Goal: Task Accomplishment & Management: Manage account settings

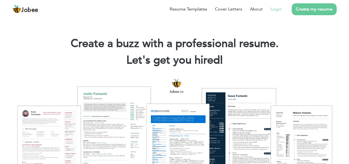
click at [276, 11] on link "Login" at bounding box center [275, 9] width 11 height 7
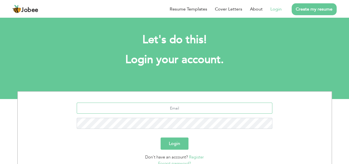
click at [205, 110] on input "text" at bounding box center [175, 107] width 196 height 11
type input "[EMAIL_ADDRESS][DOMAIN_NAME]"
click at [183, 147] on button "Login" at bounding box center [175, 143] width 28 height 12
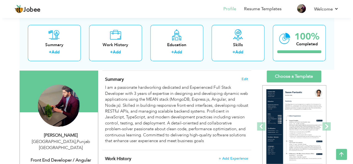
scroll to position [30, 0]
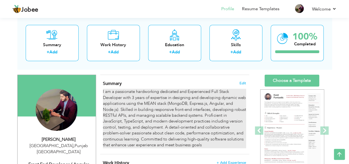
drag, startPoint x: 102, startPoint y: 90, endPoint x: 130, endPoint y: 112, distance: 36.1
click at [130, 112] on div "Summary Edit I am a passionate hardworking dedicated and Experienced Full Stack…" at bounding box center [174, 114] width 149 height 79
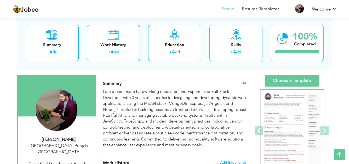
click at [242, 82] on span "Edit" at bounding box center [242, 83] width 7 height 4
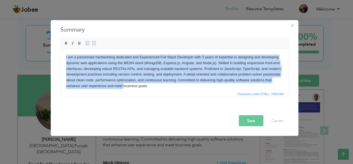
scroll to position [4, 0]
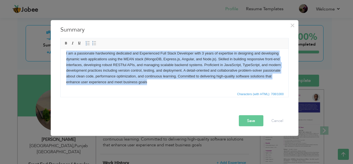
drag, startPoint x: 66, startPoint y: 55, endPoint x: 189, endPoint y: 84, distance: 126.9
click at [189, 84] on html "I am a passionate hardworking dedicated and Experienced Full Stack Developer wi…" at bounding box center [174, 68] width 228 height 46
copy body "I am a passionate hardworking dedicated and Experienced Full Stack Developer wi…"
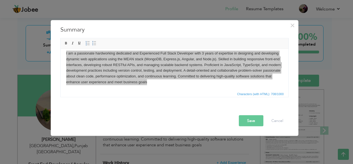
click at [223, 97] on div "I am a passionate hardworking dedicated and Experienced Full Stack Developer wi…" at bounding box center [174, 68] width 237 height 65
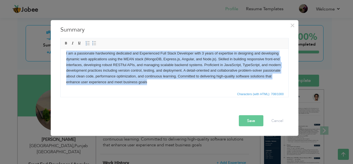
click at [237, 78] on body "I am a passionate hardworking dedicated and Experienced Full Stack Developer wi…" at bounding box center [174, 67] width 217 height 34
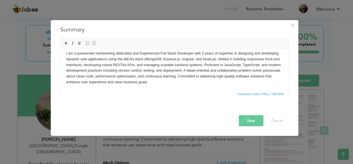
click at [205, 55] on body "I am a passionate hardworking dedicated and Experienced Full Stack Developer wi…" at bounding box center [174, 67] width 217 height 34
click at [252, 116] on button "Save" at bounding box center [251, 120] width 25 height 11
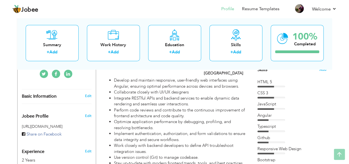
scroll to position [0, 0]
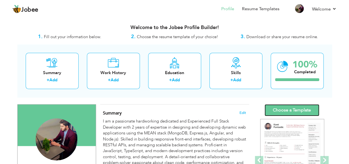
click at [313, 104] on link "Choose a Template" at bounding box center [292, 110] width 55 height 12
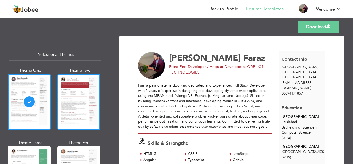
click at [80, 114] on div at bounding box center [78, 101] width 43 height 57
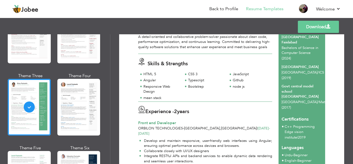
scroll to position [84, 0]
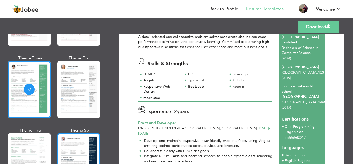
click at [80, 133] on div at bounding box center [78, 161] width 43 height 57
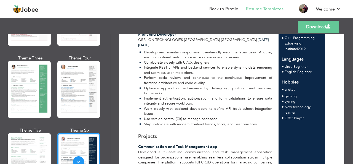
scroll to position [76, 0]
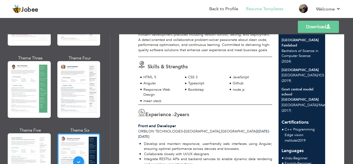
click at [321, 31] on link "Download" at bounding box center [318, 27] width 41 height 12
